Goal: Entertainment & Leisure: Consume media (video, audio)

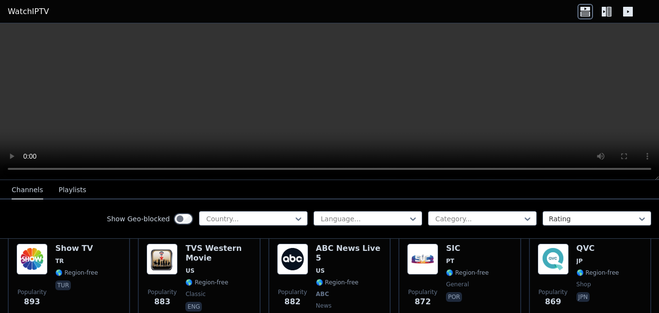
scroll to position [2079, 0]
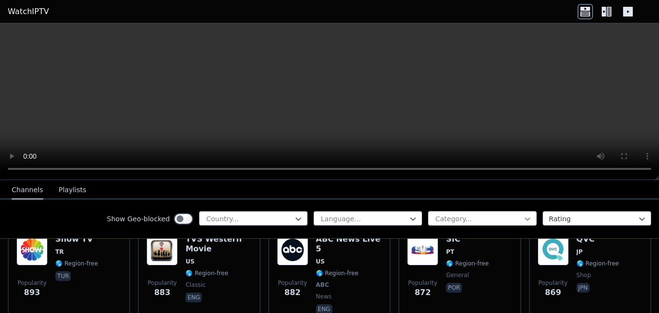
click at [523, 218] on icon at bounding box center [528, 219] width 10 height 10
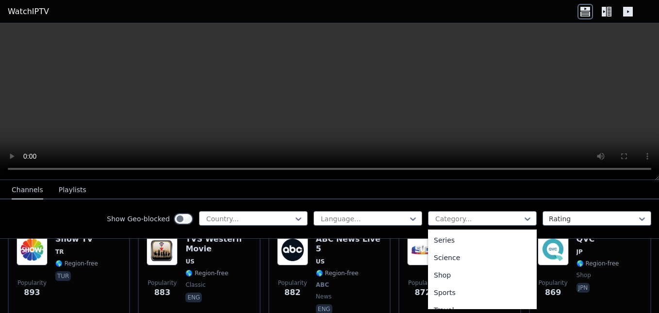
scroll to position [396, 0]
click at [441, 264] on div "Sports" at bounding box center [482, 263] width 109 height 17
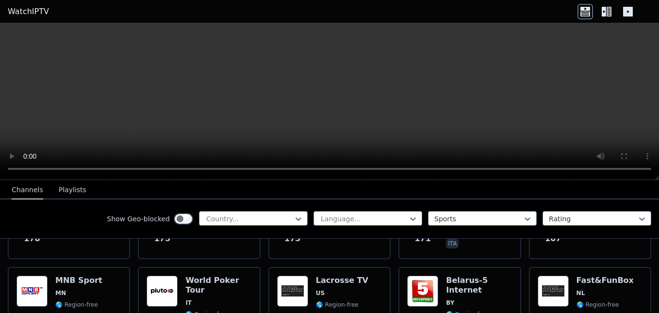
scroll to position [1620, 0]
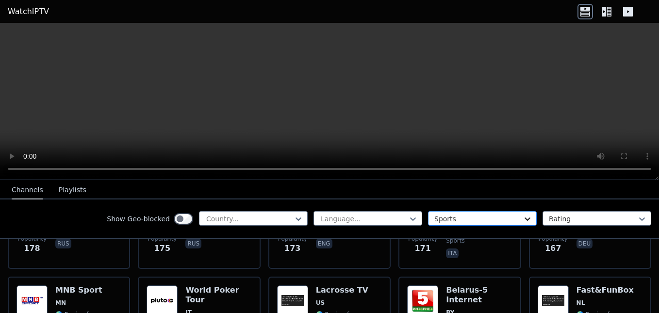
click at [523, 217] on icon at bounding box center [528, 219] width 10 height 10
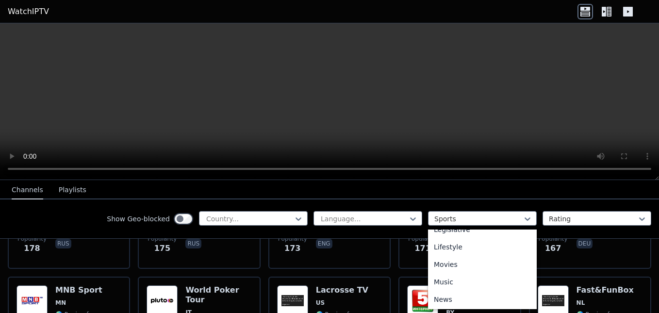
scroll to position [224, 0]
click at [468, 278] on div "Movies" at bounding box center [482, 278] width 109 height 17
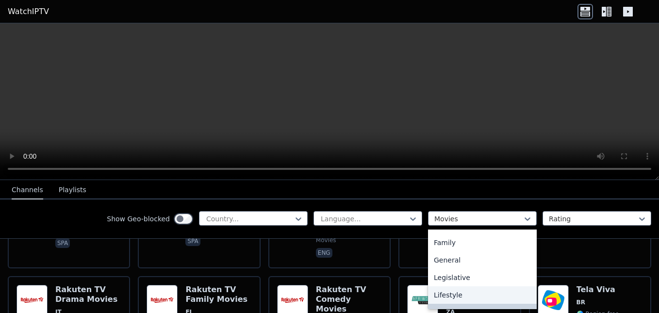
scroll to position [1011, 0]
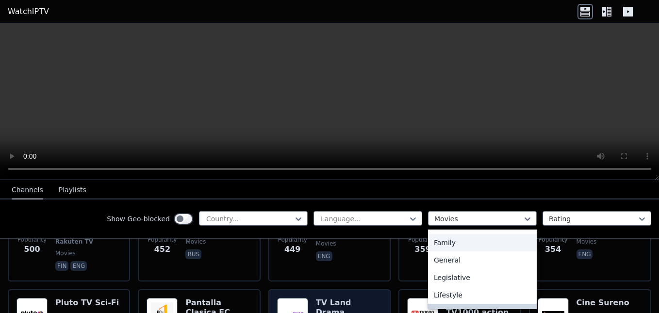
click at [337, 298] on h6 "TV Land Drama" at bounding box center [349, 307] width 66 height 19
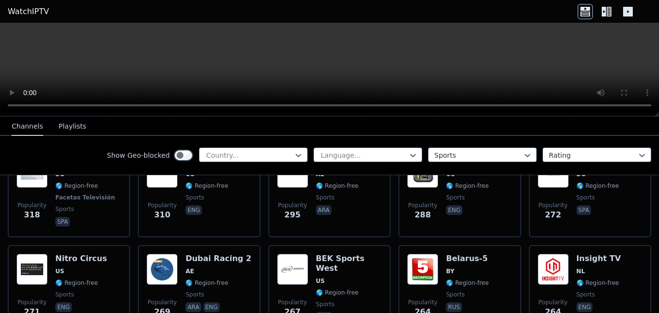
scroll to position [972, 0]
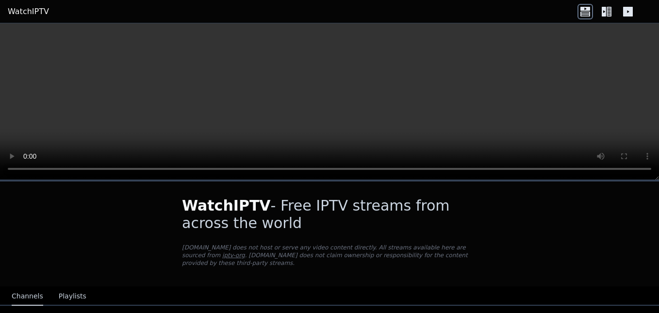
scroll to position [67, 0]
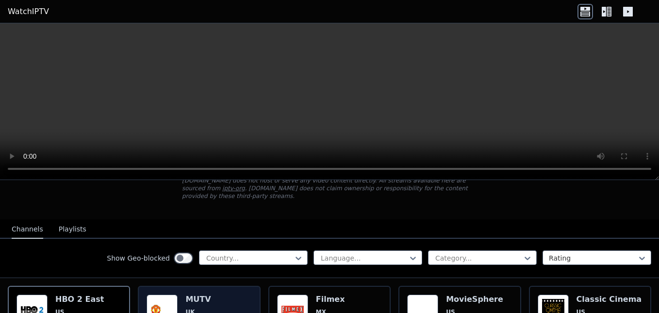
click at [170, 295] on img at bounding box center [162, 310] width 31 height 31
click at [173, 297] on img at bounding box center [162, 310] width 31 height 31
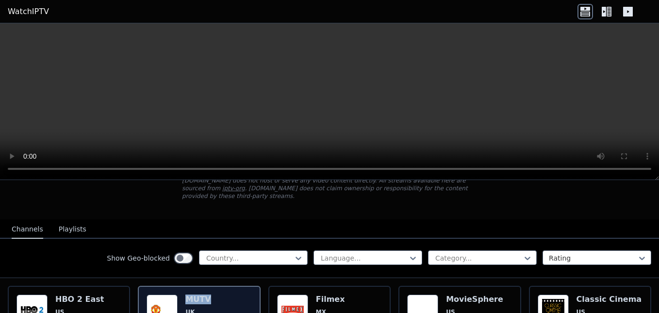
click at [118, 239] on div "Show Geo-blocked Country... Language... Category... Rating" at bounding box center [329, 258] width 659 height 39
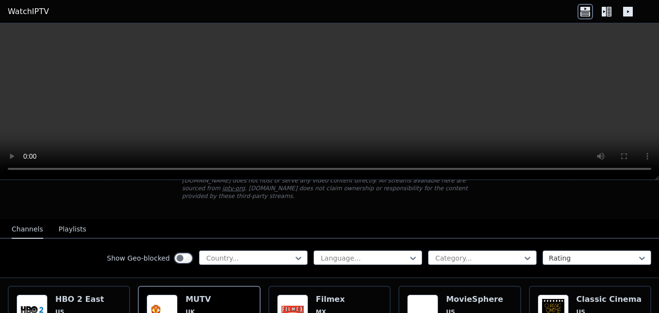
click at [118, 239] on div "Show Geo-blocked Country... Language... Category... Rating" at bounding box center [329, 258] width 659 height 39
